Goal: Task Accomplishment & Management: Complete application form

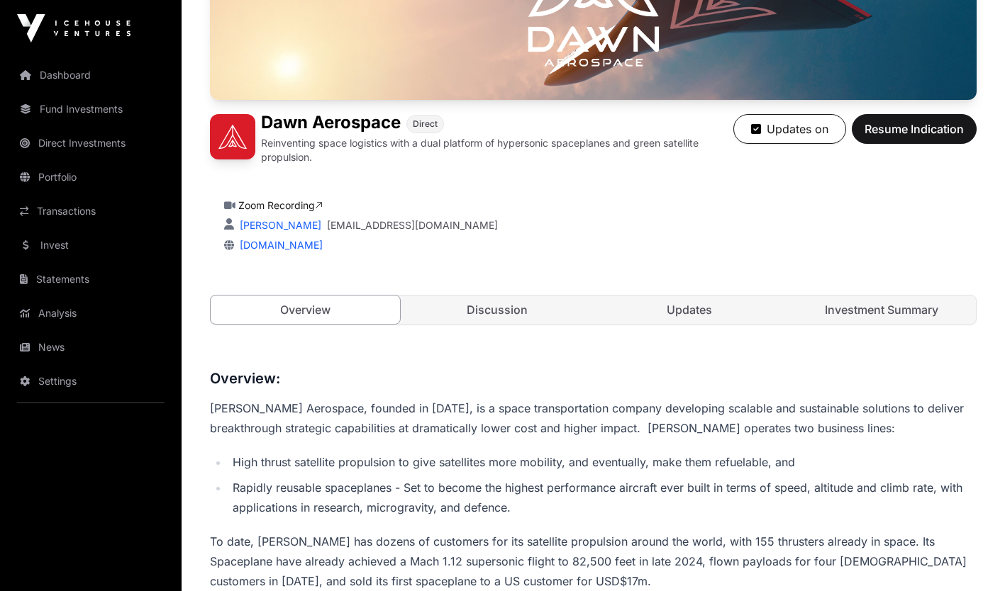
scroll to position [250, 0]
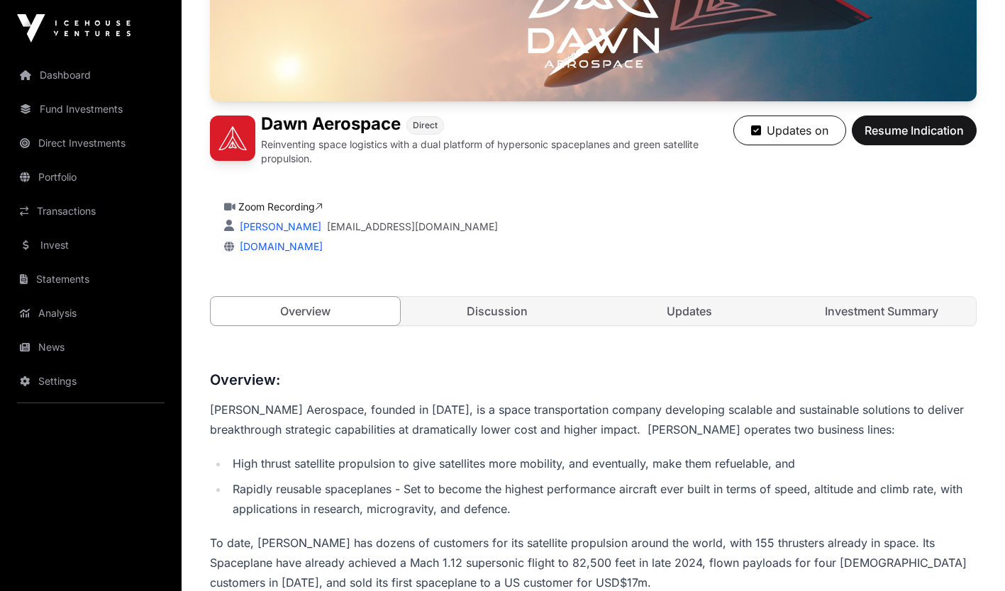
click at [885, 316] on link "Investment Summary" at bounding box center [880, 311] width 189 height 28
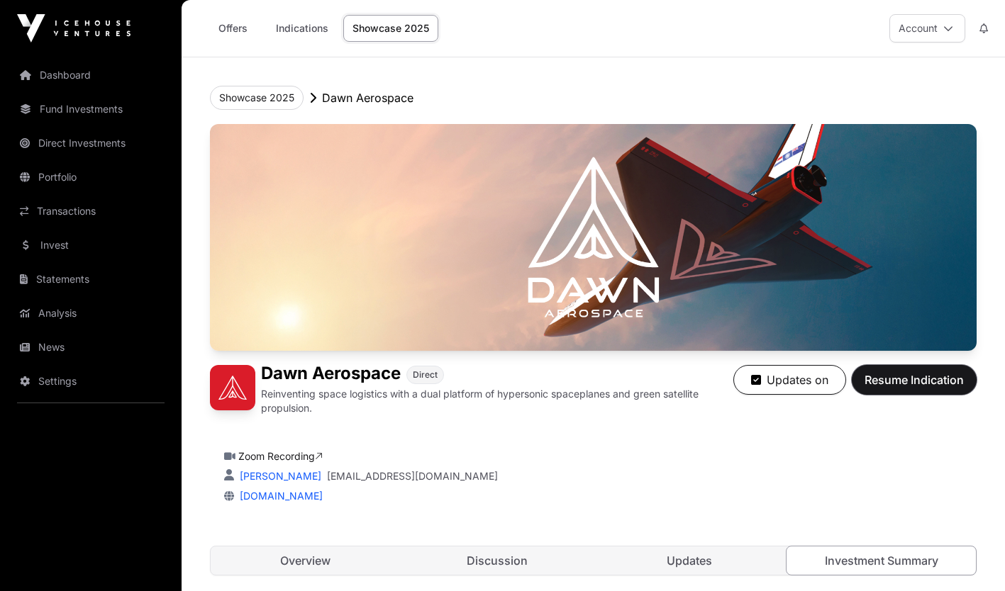
click at [920, 384] on span "Resume Indication" at bounding box center [913, 380] width 99 height 17
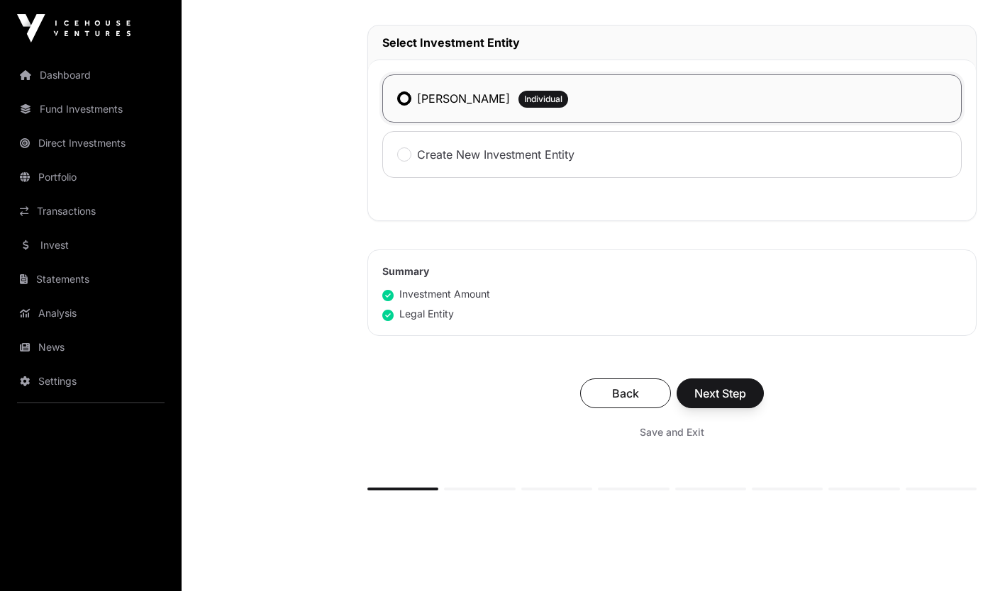
scroll to position [662, 0]
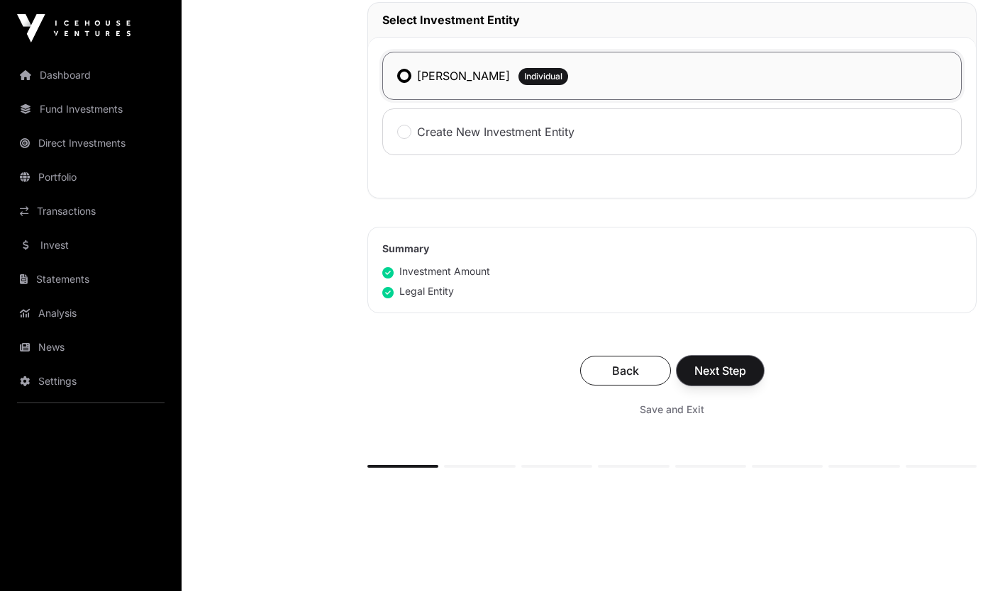
click at [717, 367] on span "Next Step" at bounding box center [720, 370] width 52 height 17
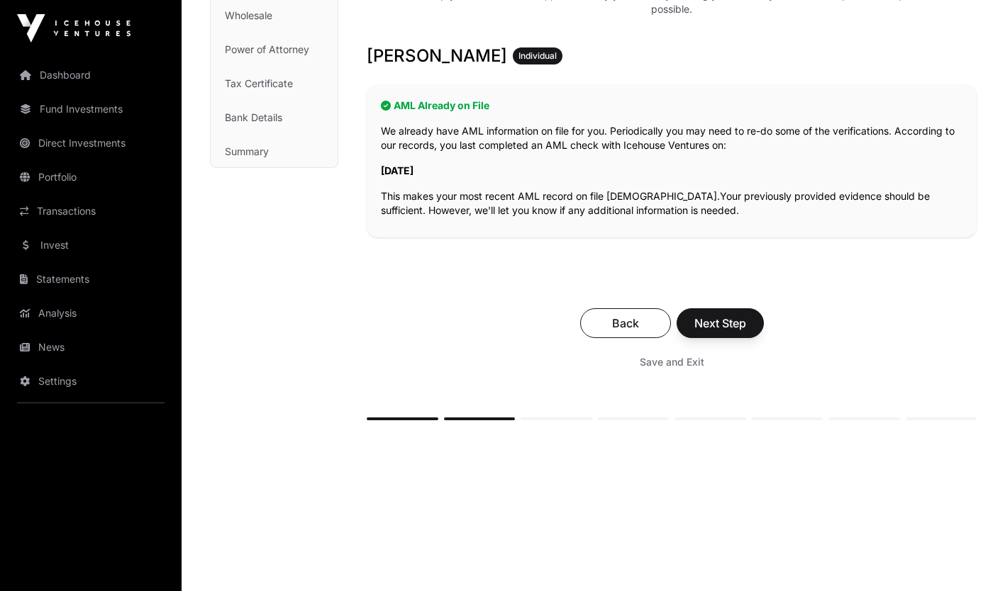
scroll to position [225, 0]
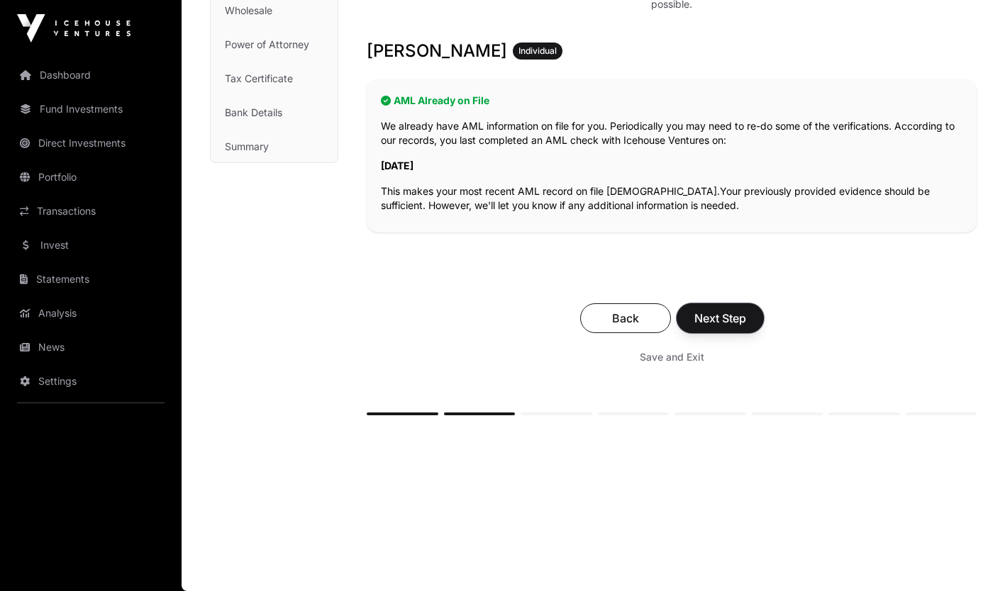
click at [713, 318] on span "Next Step" at bounding box center [720, 318] width 52 height 17
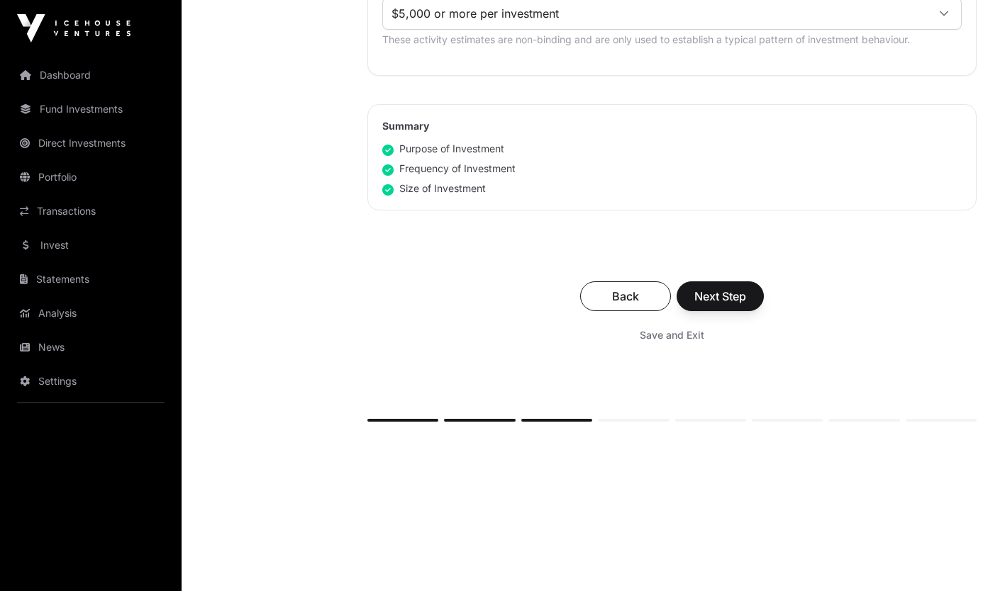
scroll to position [905, 0]
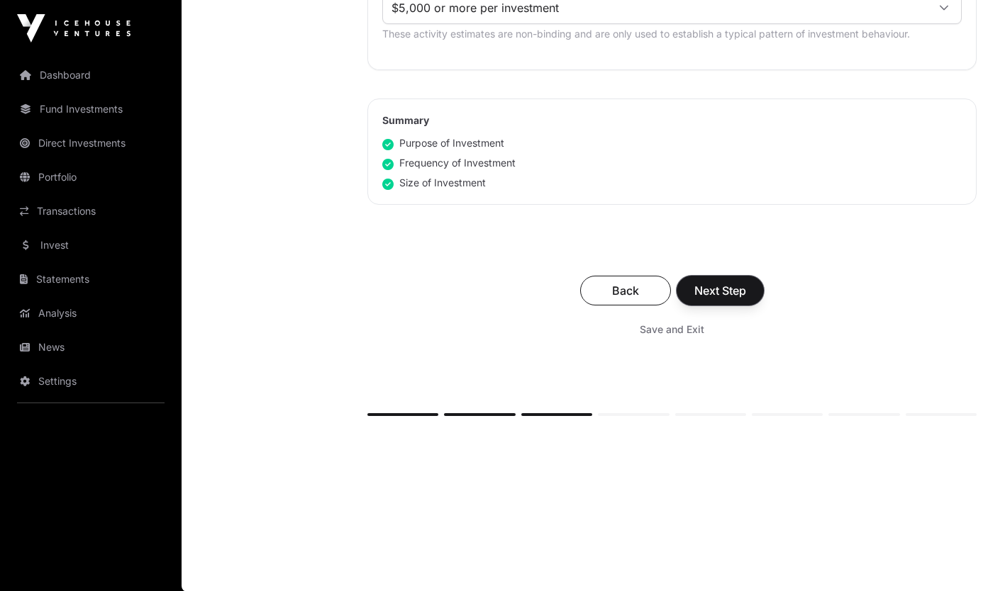
click at [738, 293] on span "Next Step" at bounding box center [720, 290] width 52 height 17
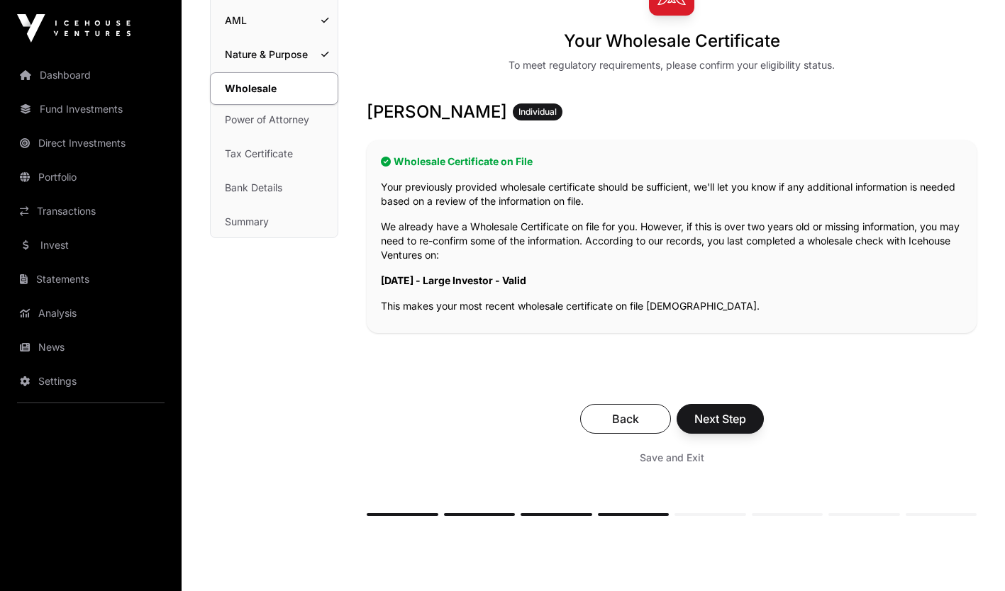
scroll to position [250, 0]
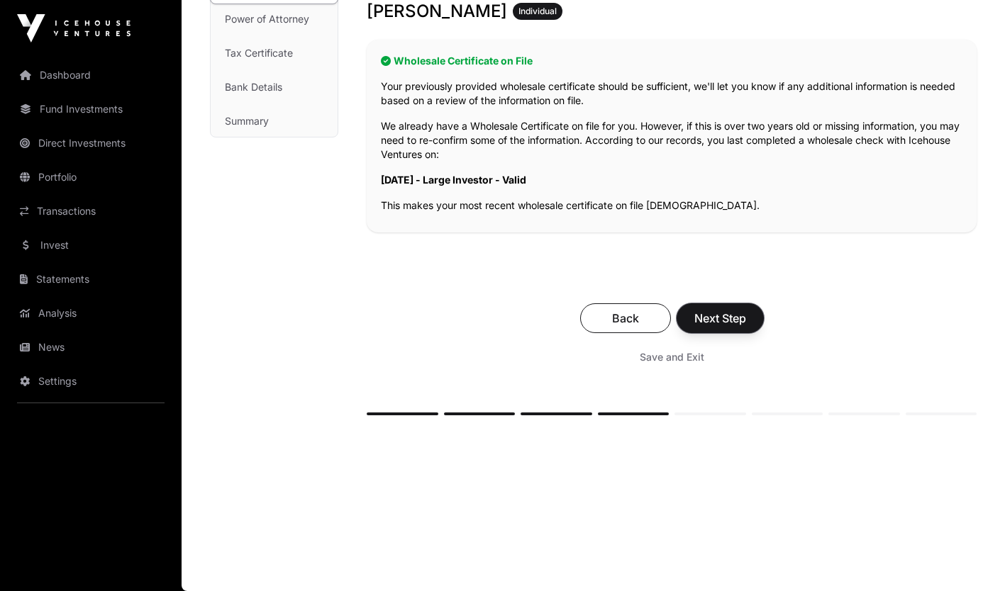
click at [722, 316] on span "Next Step" at bounding box center [720, 318] width 52 height 17
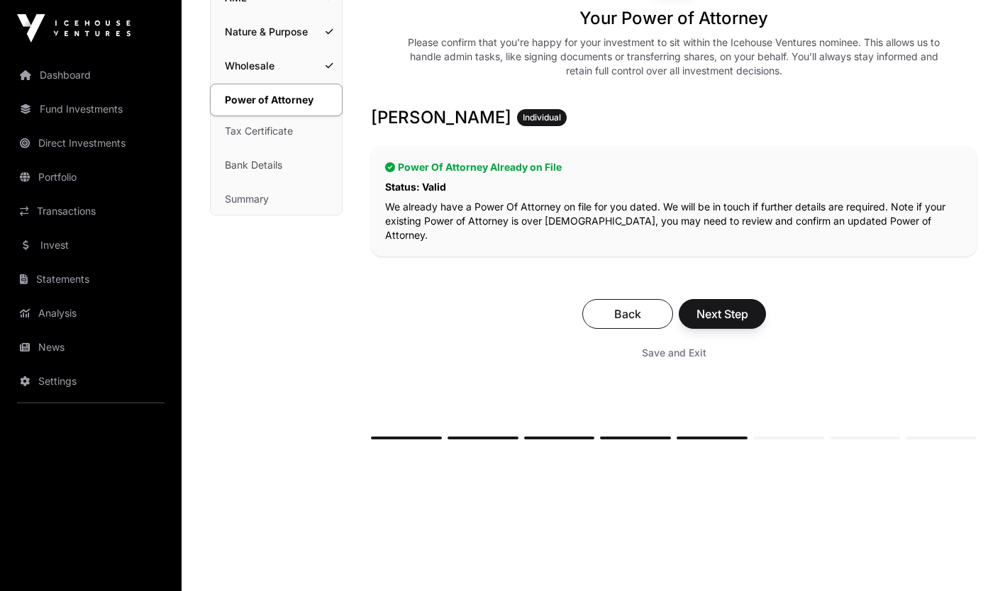
scroll to position [182, 0]
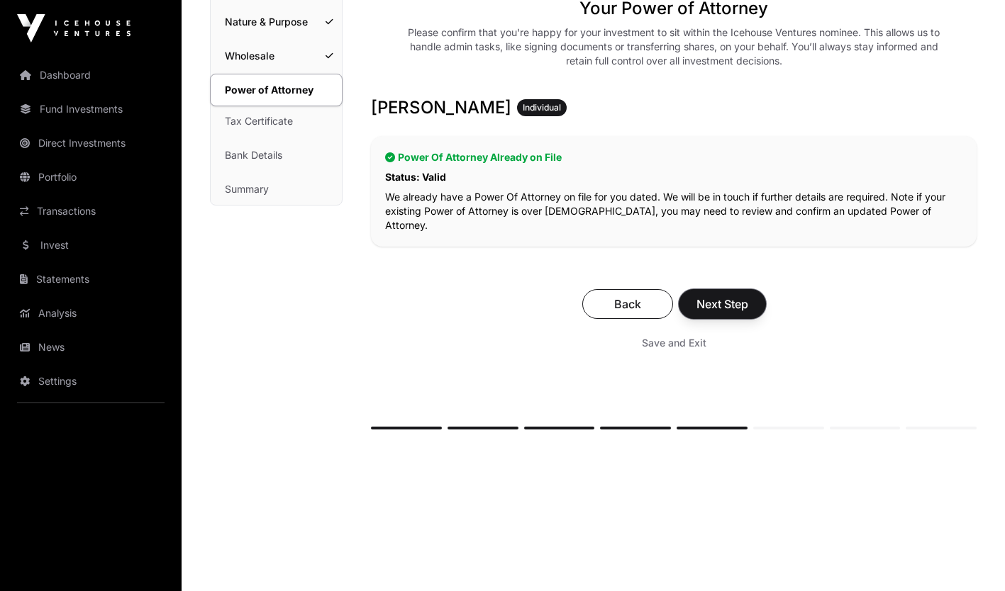
click at [724, 296] on span "Next Step" at bounding box center [722, 304] width 52 height 17
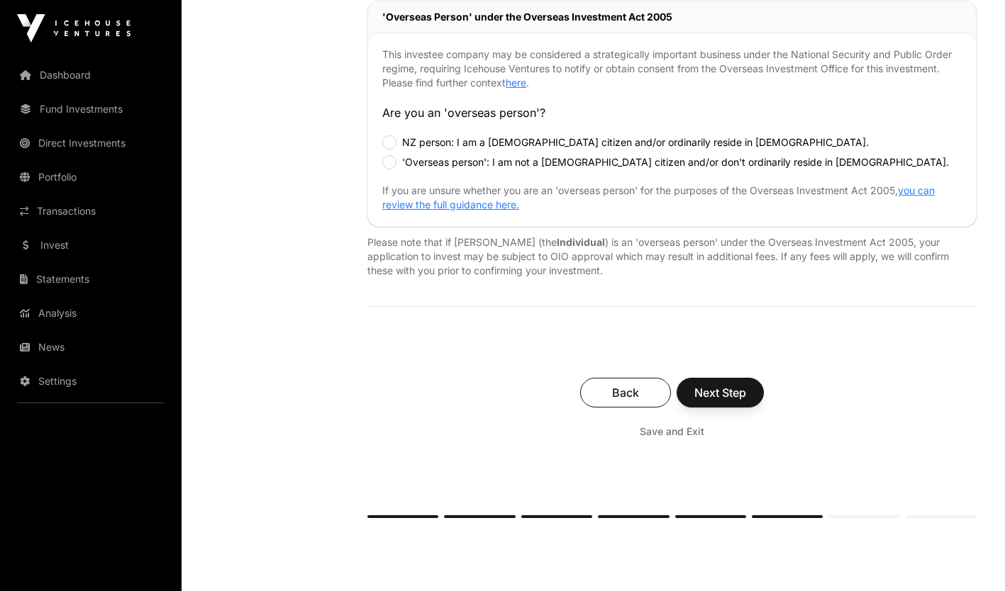
scroll to position [554, 0]
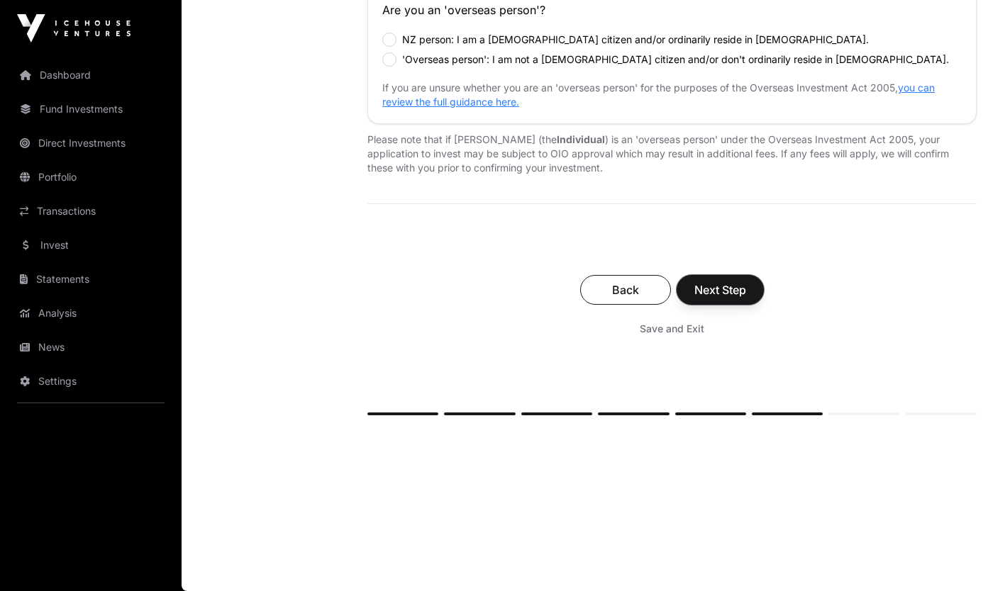
click at [725, 292] on span "Next Step" at bounding box center [720, 290] width 52 height 17
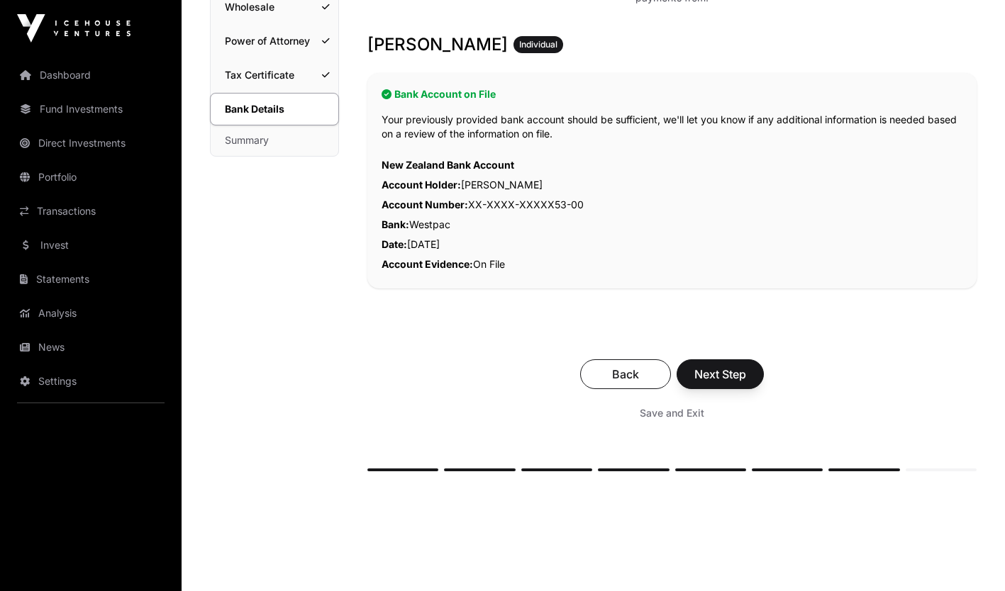
scroll to position [287, 0]
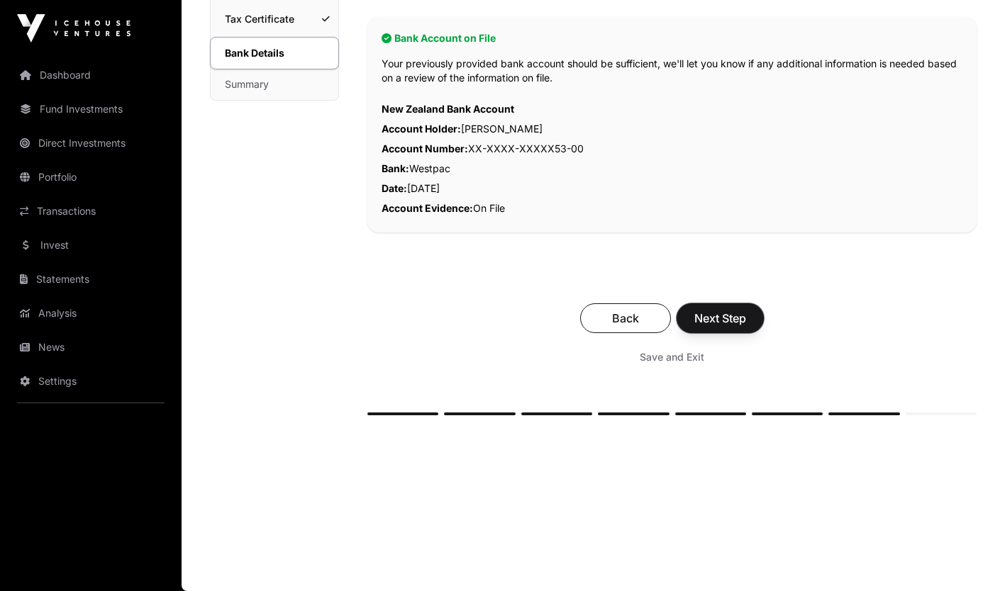
click at [732, 320] on span "Next Step" at bounding box center [720, 318] width 52 height 17
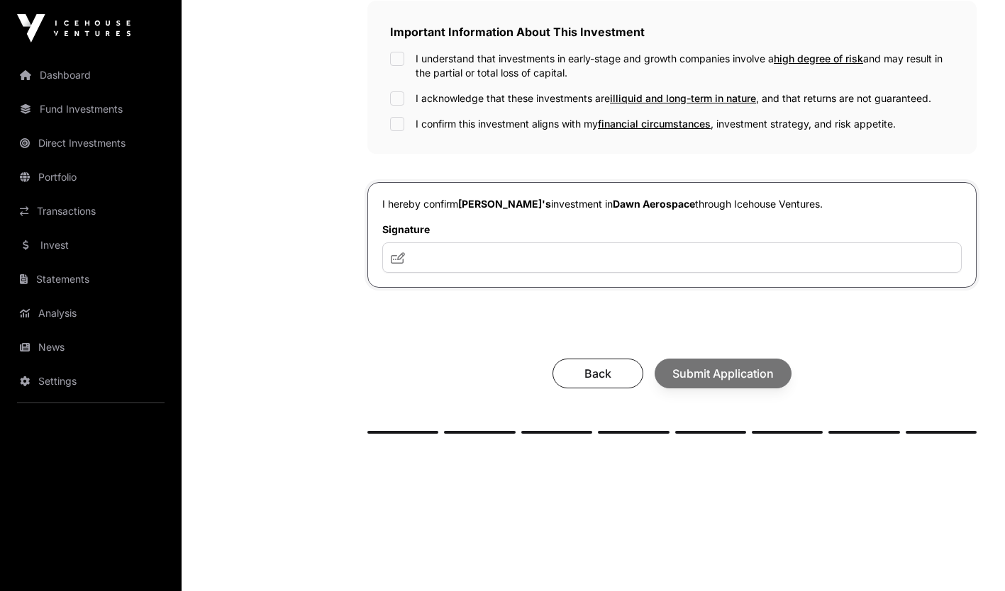
scroll to position [486, 0]
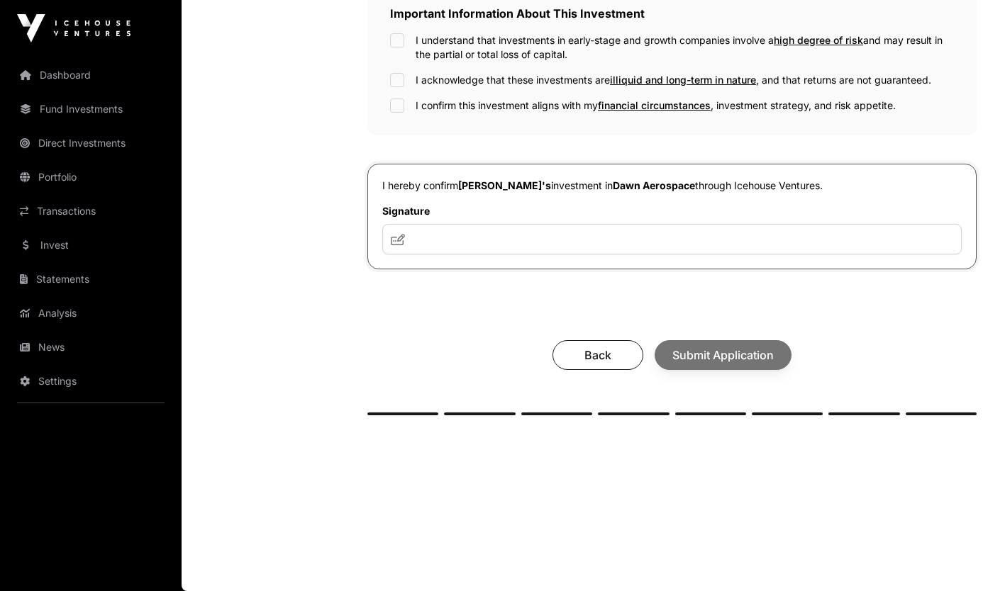
click at [730, 360] on div "Back Submit Application" at bounding box center [671, 355] width 581 height 30
click at [730, 349] on div "Back Submit Application" at bounding box center [671, 355] width 581 height 30
click at [424, 235] on input "text" at bounding box center [671, 239] width 579 height 30
drag, startPoint x: 416, startPoint y: 236, endPoint x: 461, endPoint y: 231, distance: 44.9
click at [461, 231] on input "text" at bounding box center [671, 239] width 579 height 30
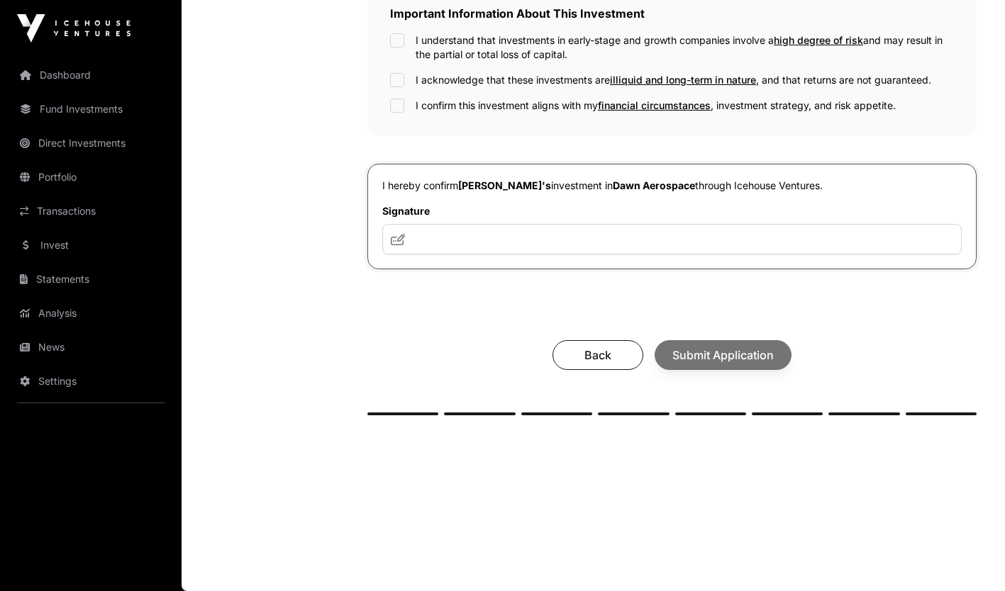
drag, startPoint x: 394, startPoint y: 233, endPoint x: 429, endPoint y: 236, distance: 35.6
click at [429, 236] on div at bounding box center [671, 239] width 579 height 30
click at [477, 239] on input "text" at bounding box center [671, 239] width 579 height 30
click at [486, 241] on input "text" at bounding box center [671, 239] width 579 height 30
click at [399, 242] on icon at bounding box center [398, 239] width 14 height 11
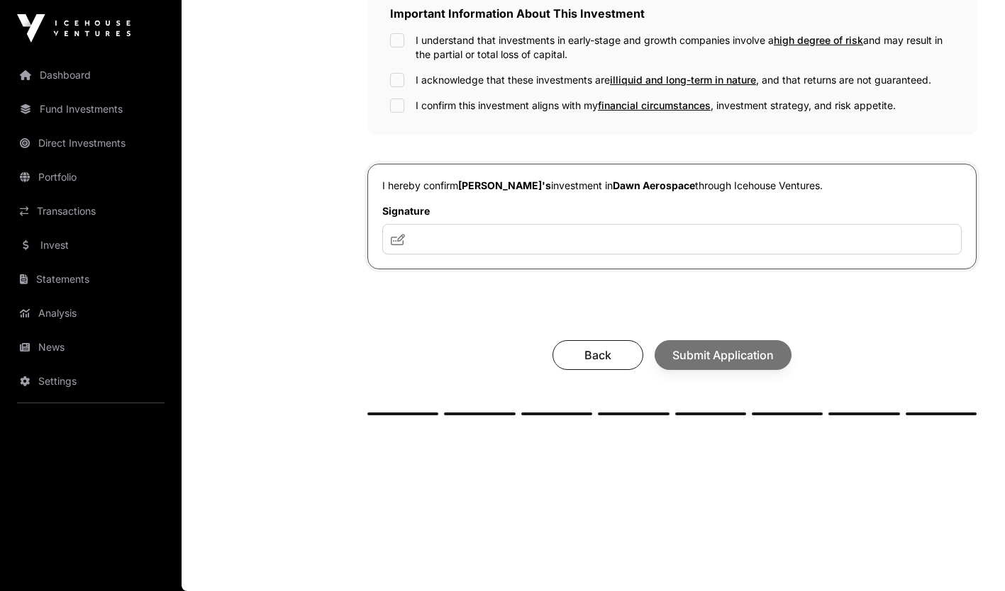
click at [399, 242] on icon at bounding box center [398, 239] width 14 height 11
click at [400, 234] on icon at bounding box center [398, 239] width 14 height 11
click at [442, 238] on input "text" at bounding box center [671, 239] width 579 height 30
click at [447, 233] on input "text" at bounding box center [671, 239] width 579 height 30
click at [476, 240] on input "text" at bounding box center [671, 239] width 579 height 30
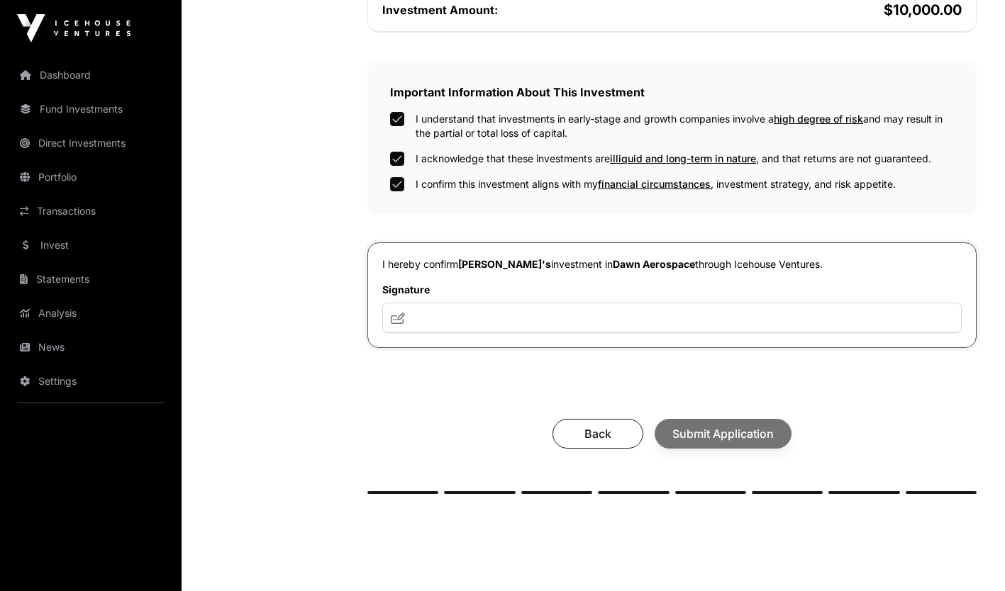
scroll to position [408, 0]
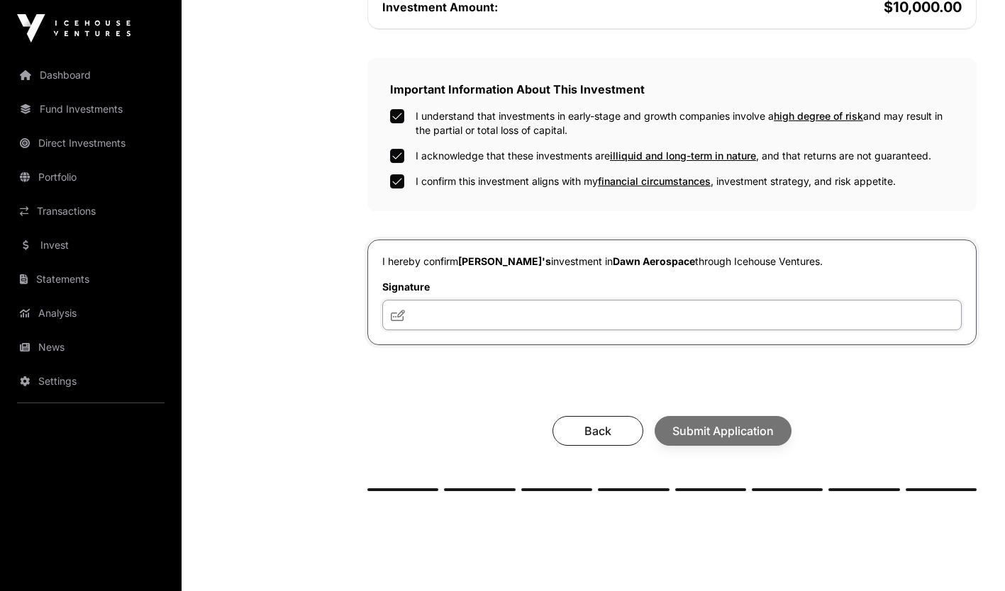
click at [433, 323] on input "text" at bounding box center [671, 315] width 579 height 30
drag, startPoint x: 433, startPoint y: 323, endPoint x: 450, endPoint y: 316, distance: 18.4
click at [450, 316] on input "text" at bounding box center [671, 315] width 579 height 30
click at [700, 426] on div "Back Submit Application" at bounding box center [671, 431] width 581 height 30
click at [397, 313] on icon at bounding box center [398, 315] width 14 height 11
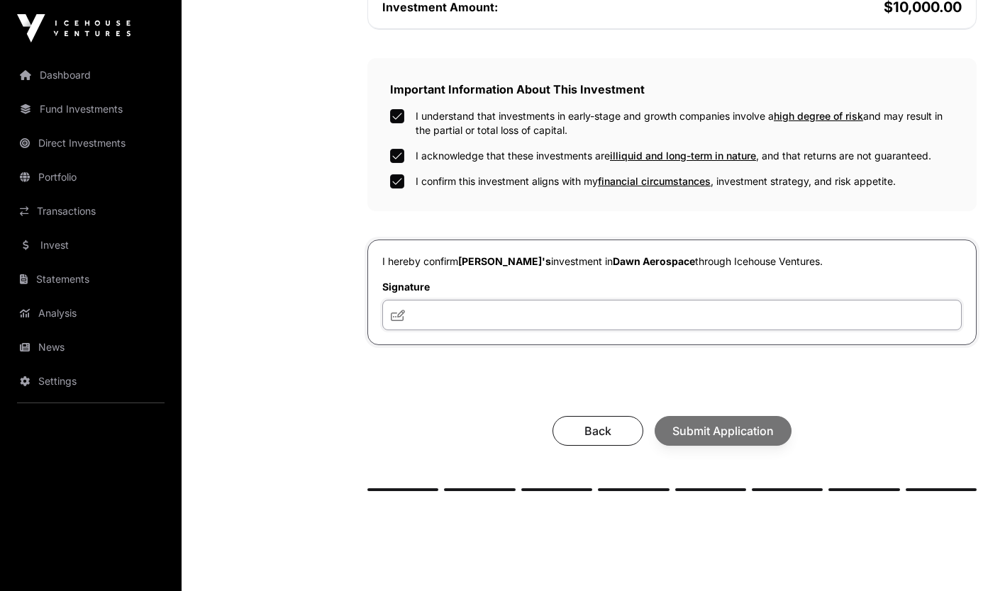
click at [407, 314] on input "text" at bounding box center [671, 315] width 579 height 30
click at [437, 316] on input "text" at bounding box center [671, 315] width 579 height 30
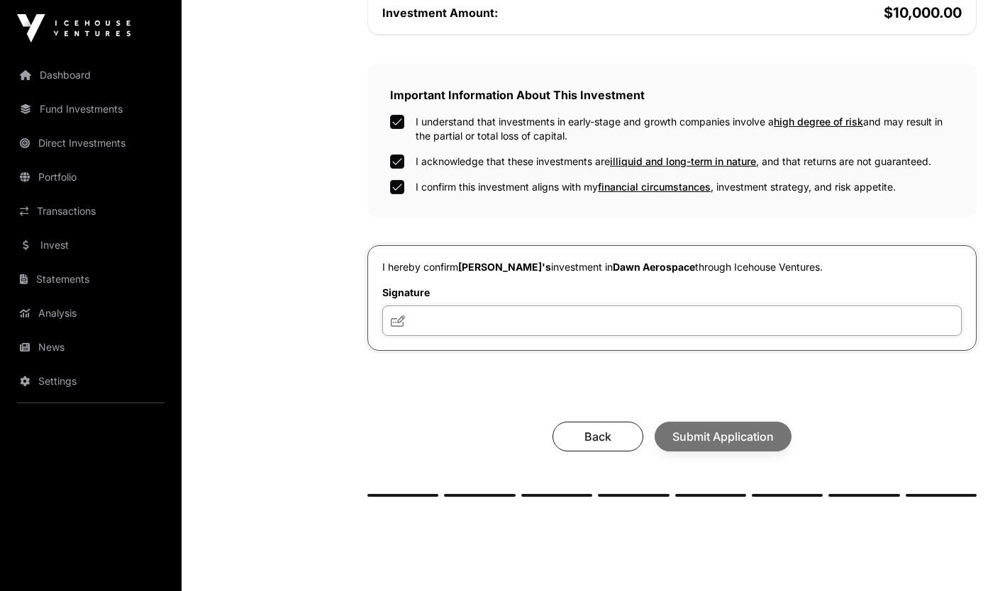
scroll to position [402, 0]
click at [404, 330] on span at bounding box center [398, 321] width 14 height 17
drag, startPoint x: 403, startPoint y: 330, endPoint x: 438, endPoint y: 323, distance: 35.5
click at [442, 323] on div at bounding box center [671, 321] width 579 height 30
click at [398, 322] on icon at bounding box center [398, 321] width 14 height 11
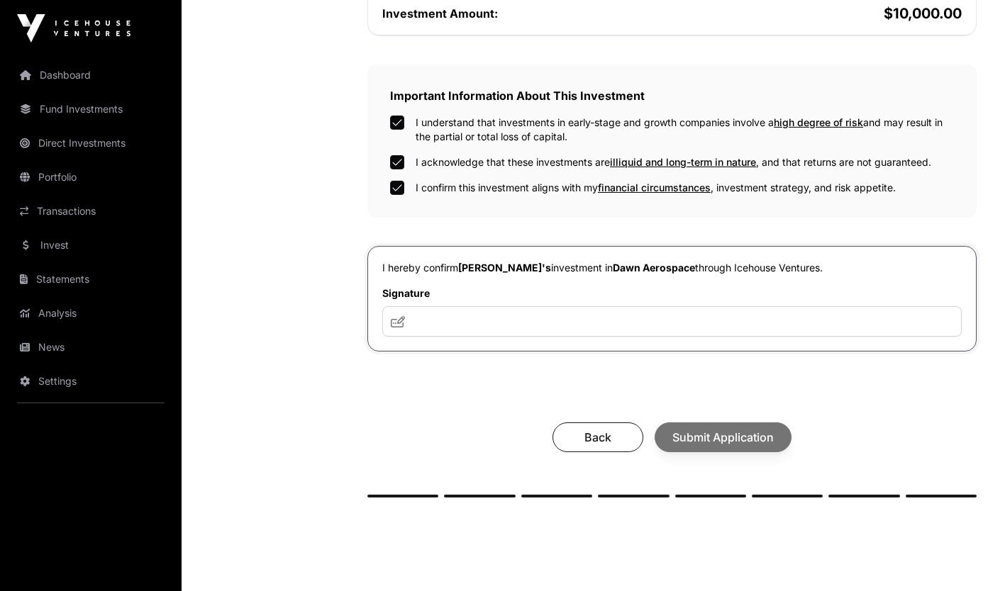
click at [398, 322] on icon at bounding box center [398, 321] width 14 height 11
click at [750, 446] on div "Back Submit Application" at bounding box center [671, 438] width 581 height 30
click at [750, 447] on div "Back Submit Application" at bounding box center [671, 438] width 581 height 30
click at [395, 314] on span at bounding box center [398, 321] width 14 height 17
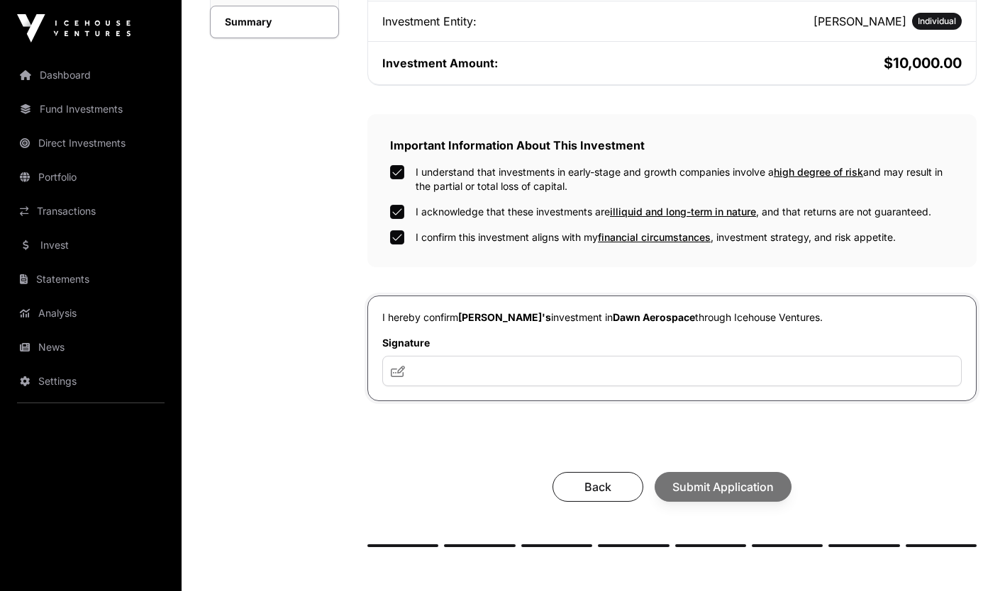
scroll to position [355, 0]
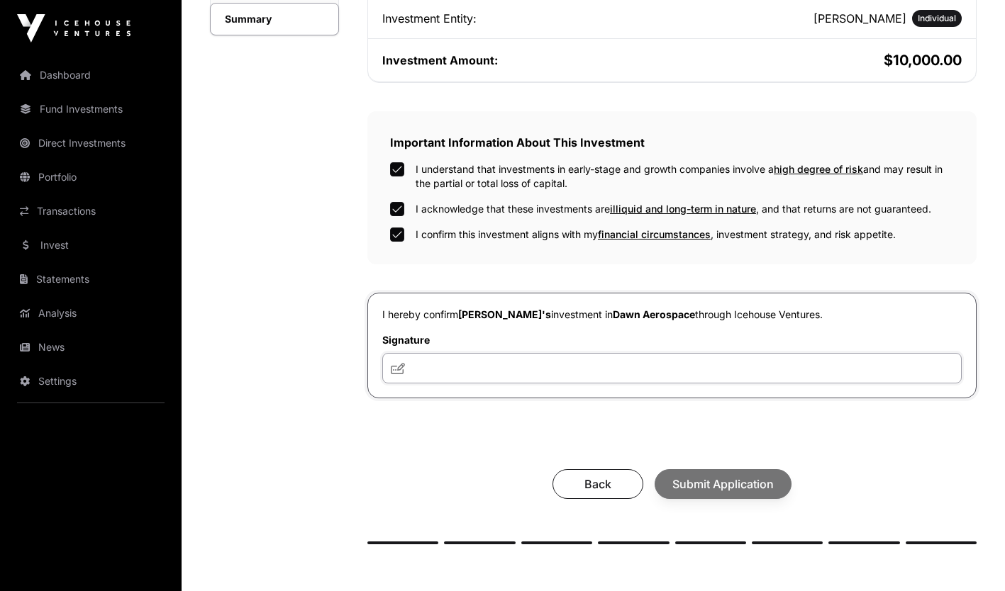
click at [421, 374] on input "text" at bounding box center [671, 368] width 579 height 30
click at [417, 369] on input "text" at bounding box center [671, 368] width 579 height 30
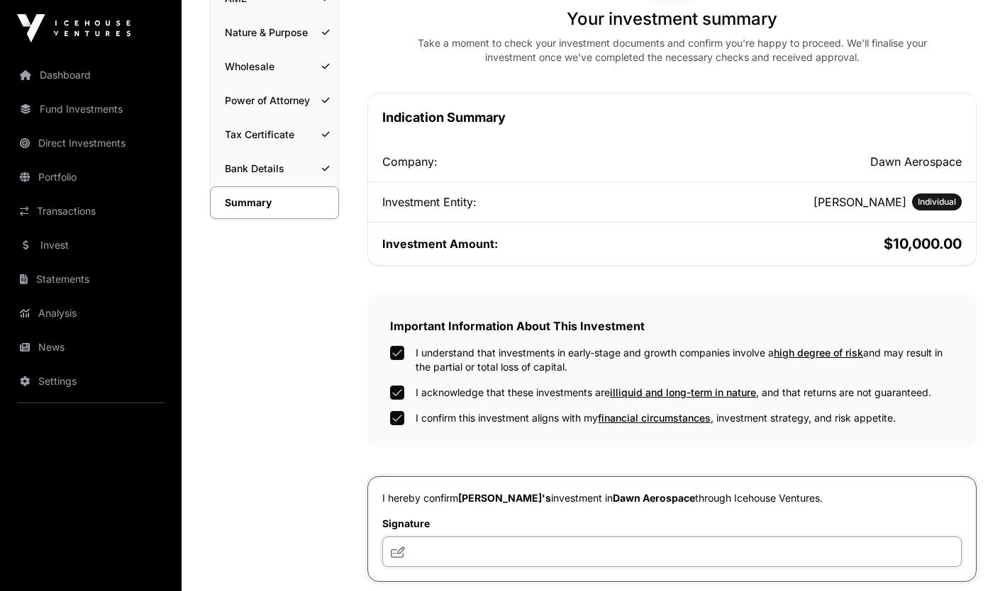
scroll to position [168, 0]
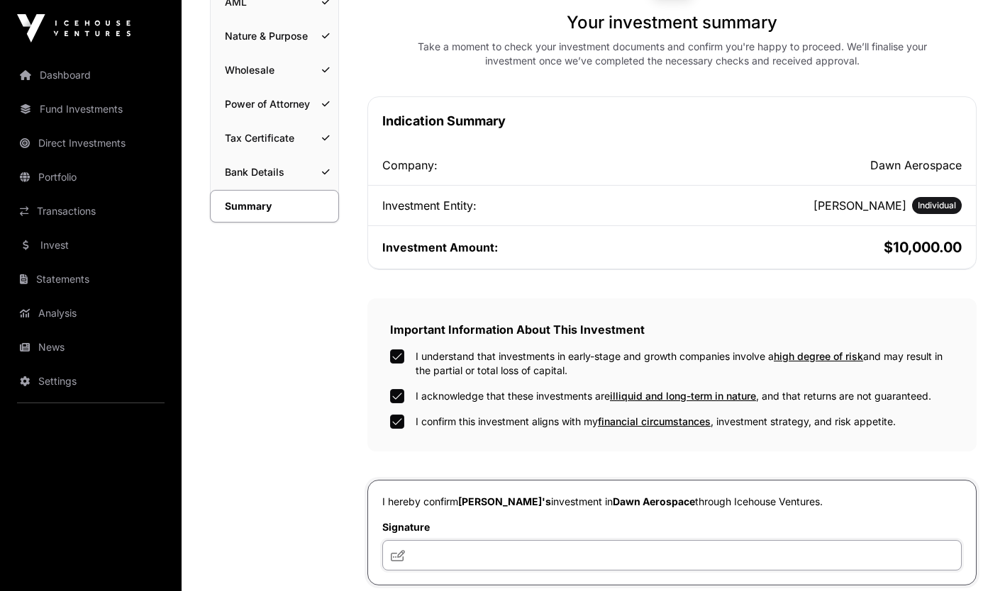
click at [413, 553] on input "text" at bounding box center [671, 555] width 579 height 30
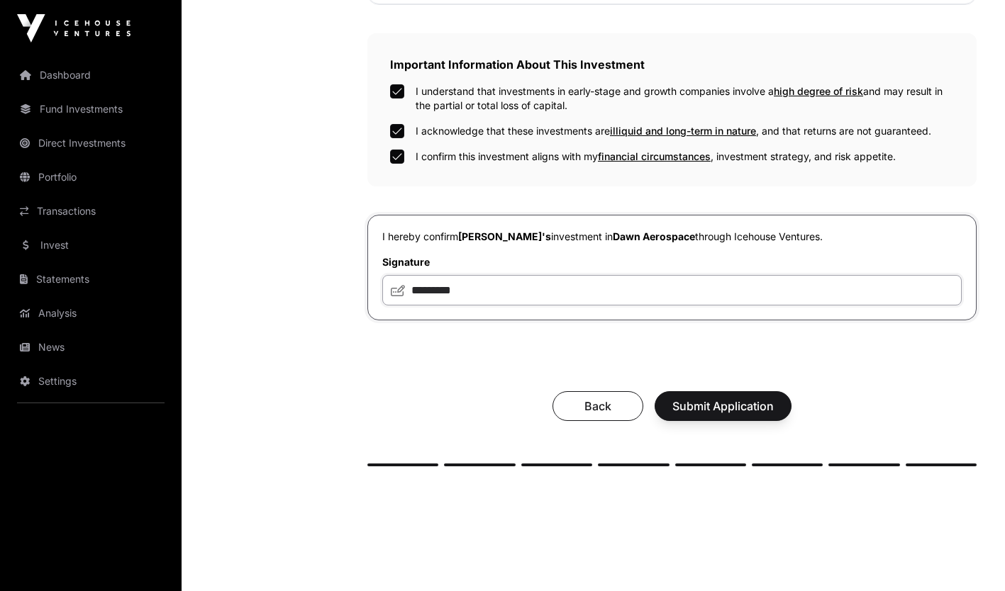
scroll to position [440, 0]
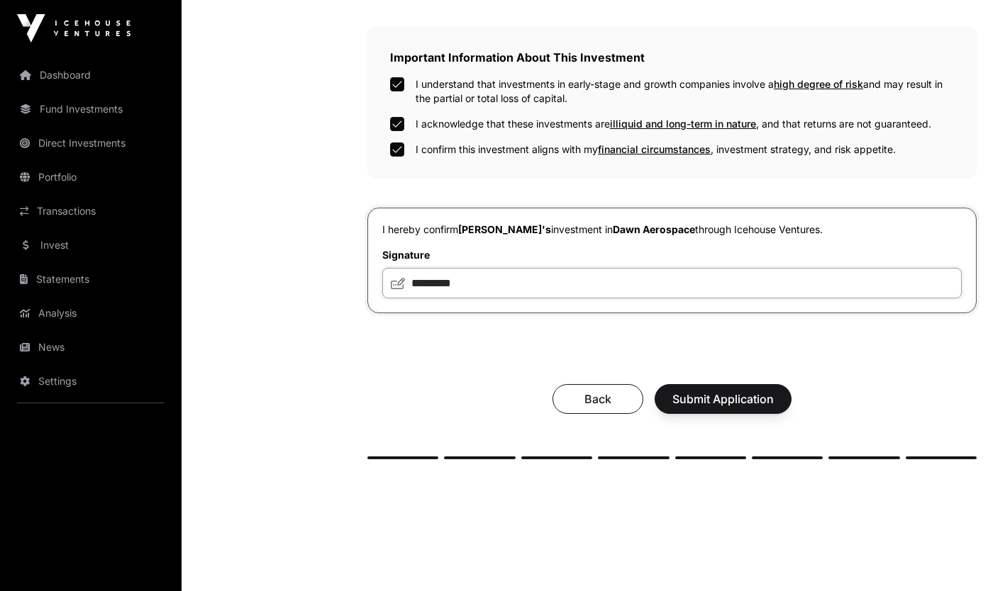
type input "*********"
click at [720, 398] on span "Submit Application" at bounding box center [722, 399] width 101 height 17
